Goal: Information Seeking & Learning: Find specific fact

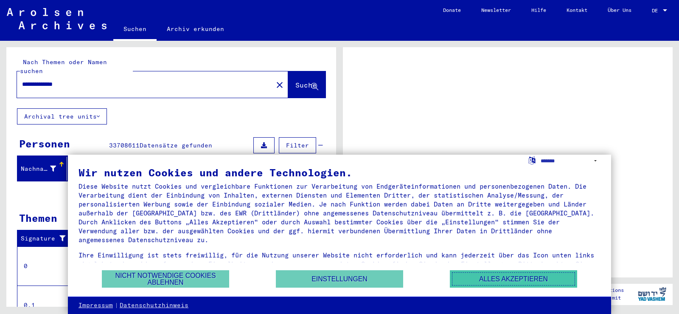
click at [545, 278] on button "Alles akzeptieren" at bounding box center [513, 278] width 127 height 17
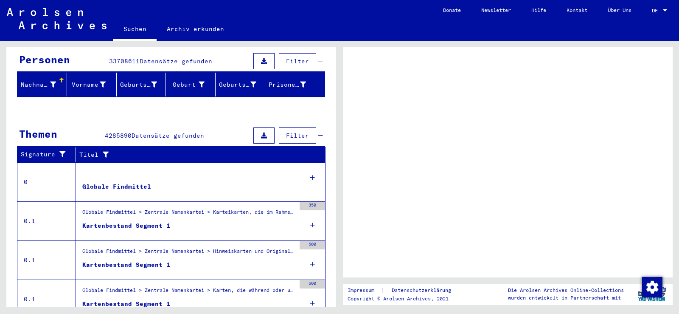
scroll to position [85, 0]
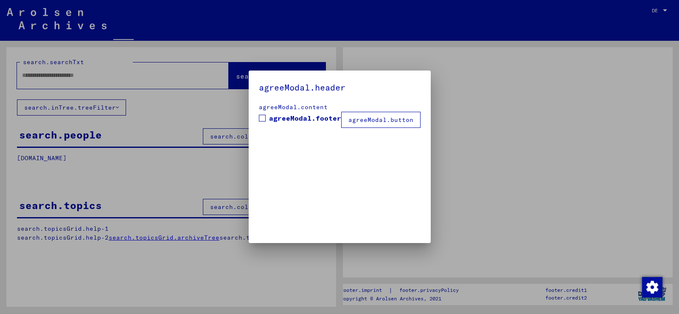
type input "**********"
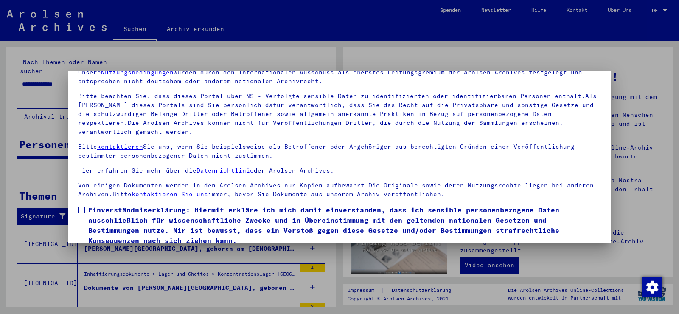
scroll to position [73, 0]
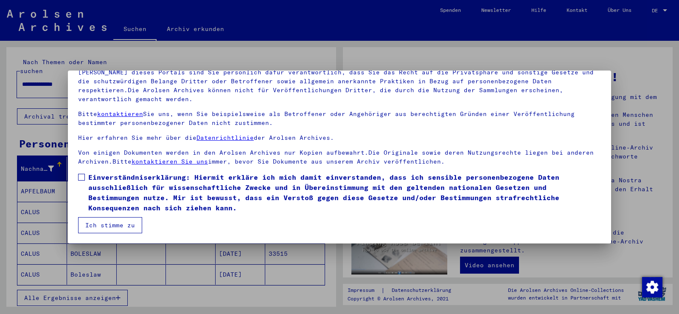
click at [121, 225] on button "Ich stimme zu" at bounding box center [110, 225] width 64 height 16
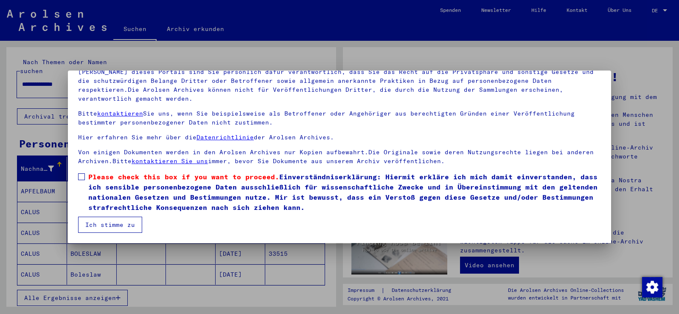
click at [121, 221] on button "Ich stimme zu" at bounding box center [110, 224] width 64 height 16
click at [83, 172] on label "Please check this box if you want to proceed. Einverständniserklärung: Hiermit …" at bounding box center [339, 191] width 523 height 41
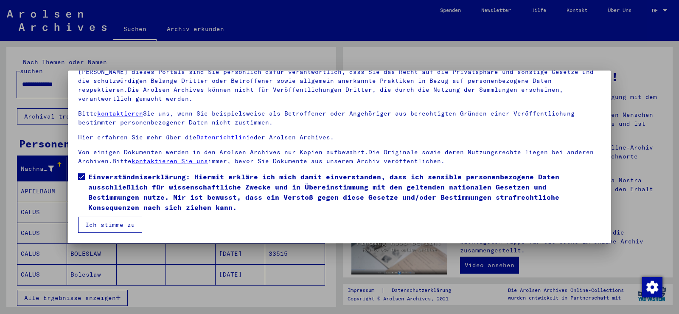
click at [116, 228] on button "Ich stimme zu" at bounding box center [110, 224] width 64 height 16
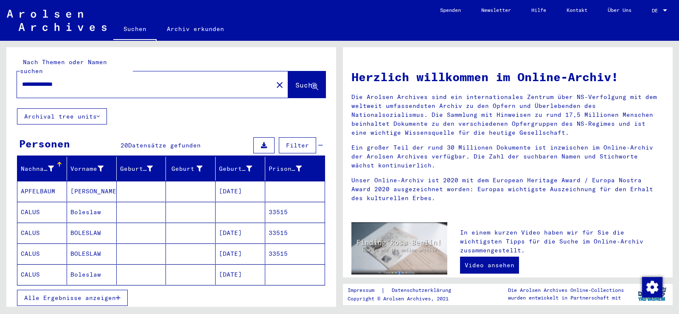
click at [34, 202] on mat-cell "CALUS" at bounding box center [42, 212] width 50 height 20
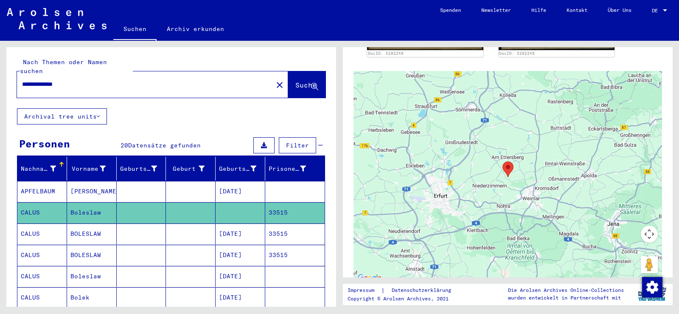
click at [32, 224] on mat-cell "CALUS" at bounding box center [42, 233] width 50 height 21
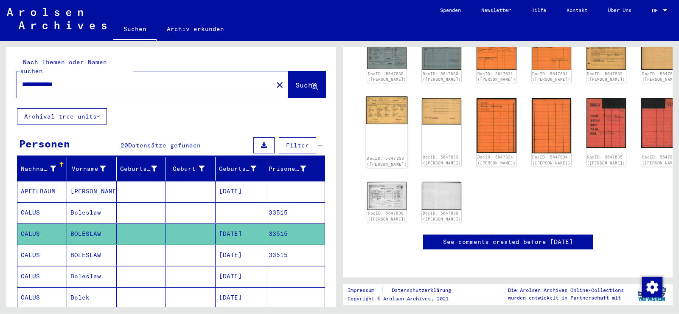
scroll to position [178, 0]
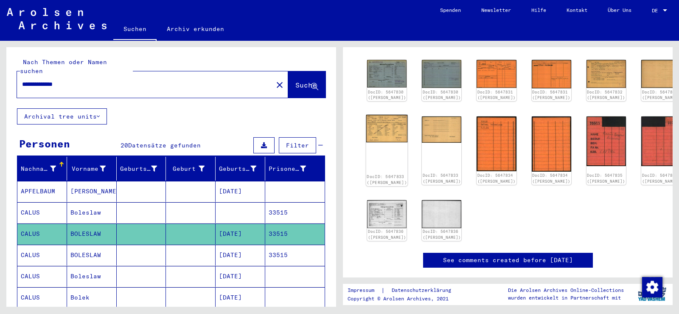
click at [390, 132] on img at bounding box center [387, 129] width 42 height 28
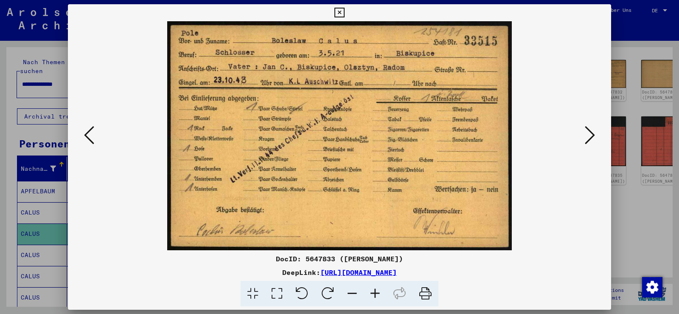
click at [341, 9] on icon at bounding box center [339, 13] width 10 height 10
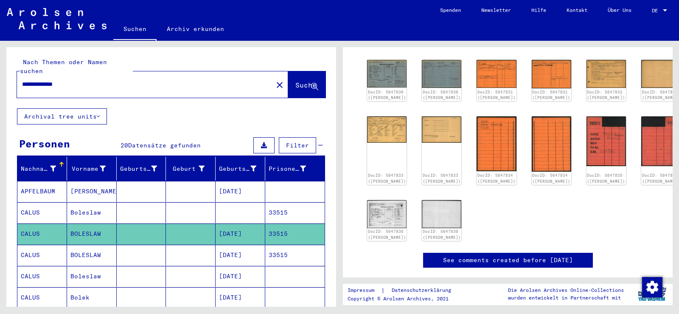
click at [31, 244] on mat-cell "CALUS" at bounding box center [42, 254] width 50 height 21
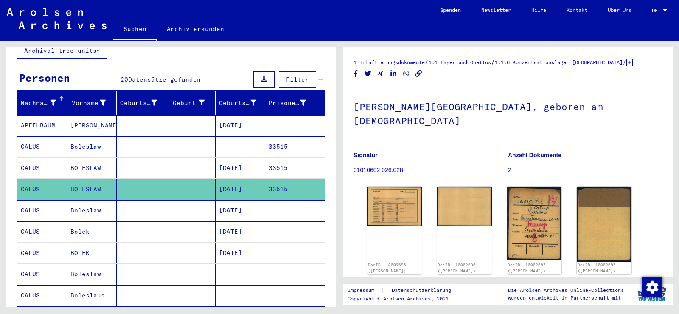
scroll to position [85, 0]
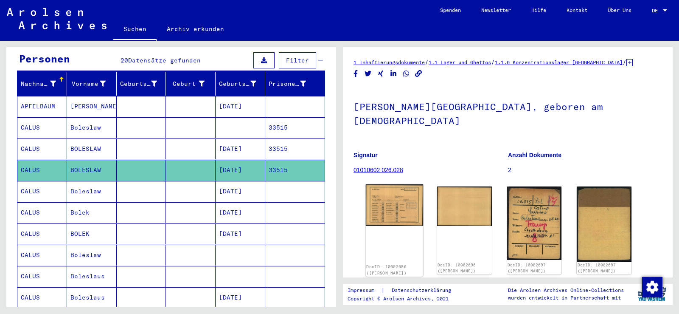
click at [380, 184] on img at bounding box center [394, 204] width 57 height 41
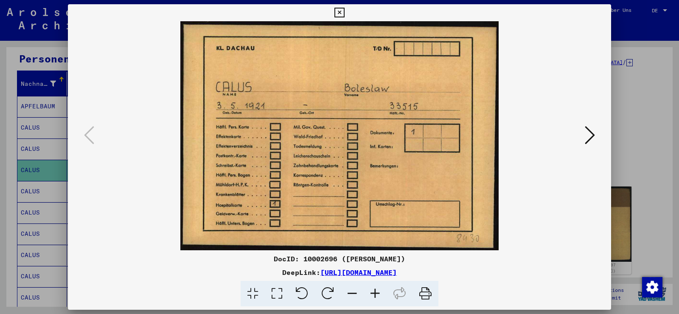
click at [338, 10] on icon at bounding box center [339, 13] width 10 height 10
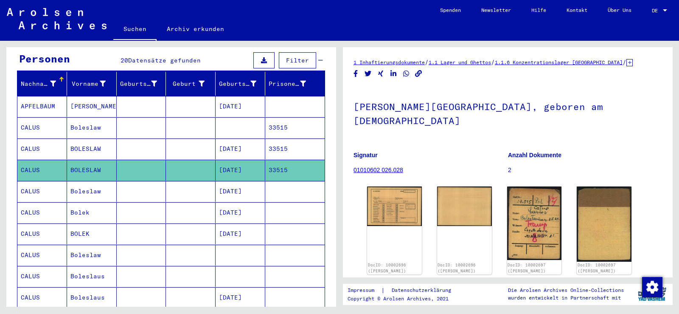
click at [31, 183] on mat-cell "CALUS" at bounding box center [42, 191] width 50 height 21
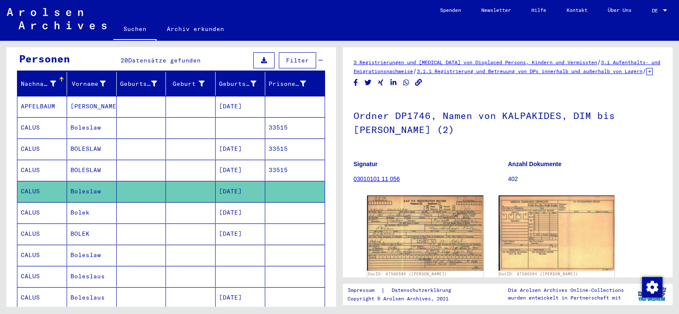
click at [33, 224] on mat-cell "CALUS" at bounding box center [42, 233] width 50 height 21
